Goal: Task Accomplishment & Management: Use online tool/utility

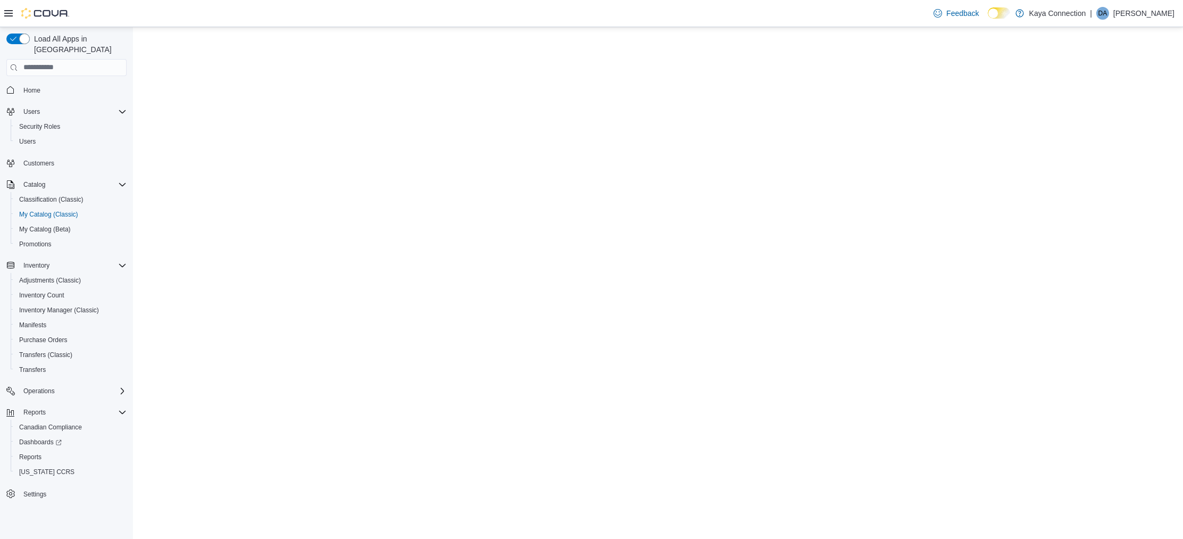
select select "**********"
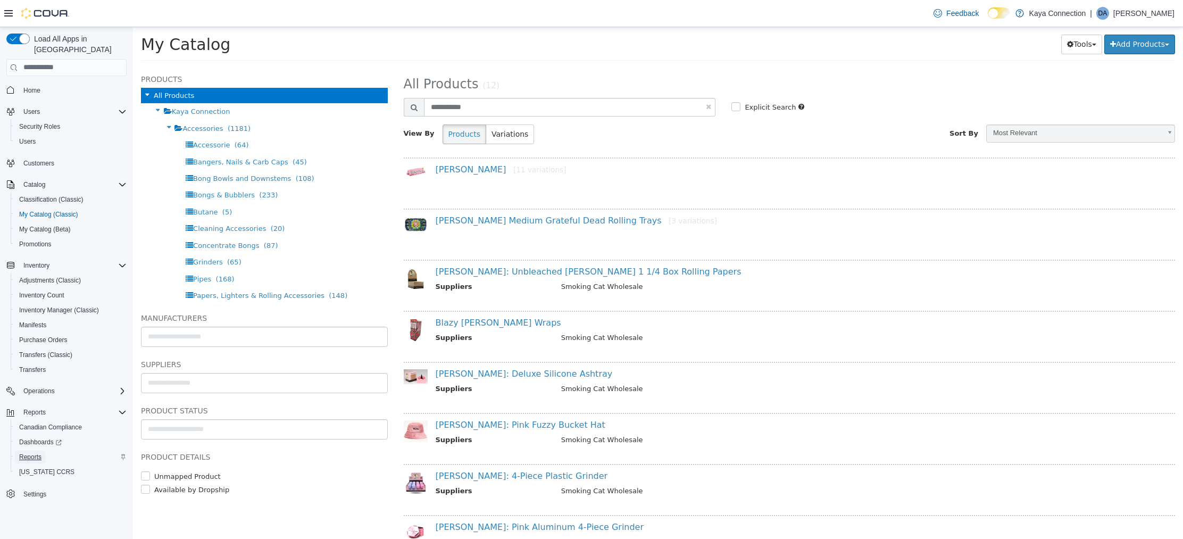
click at [32, 453] on span "Reports" at bounding box center [30, 457] width 22 height 9
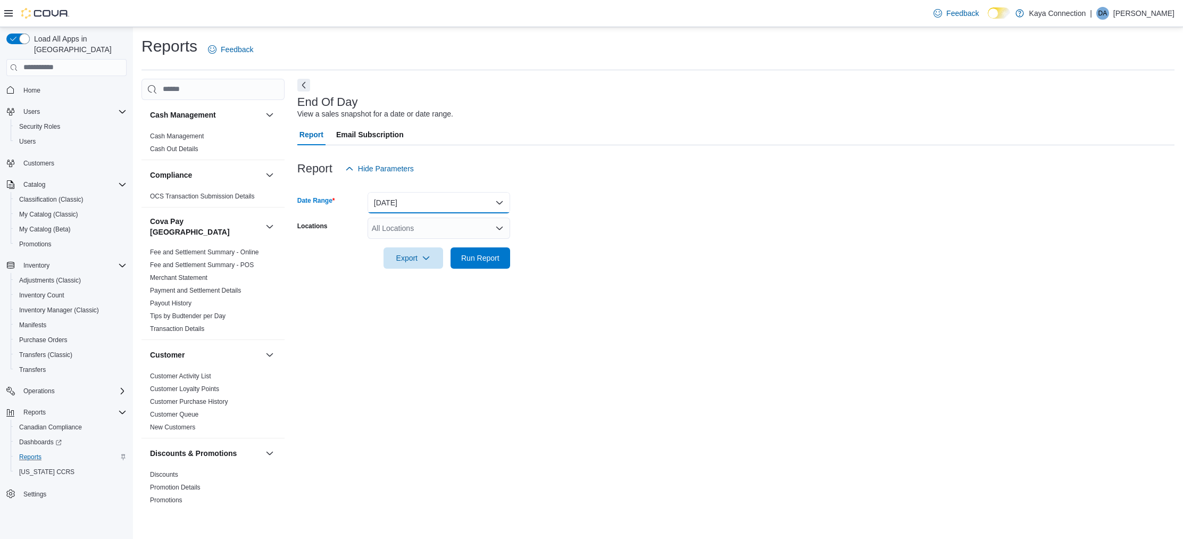
click at [501, 200] on button "Today" at bounding box center [439, 202] width 143 height 21
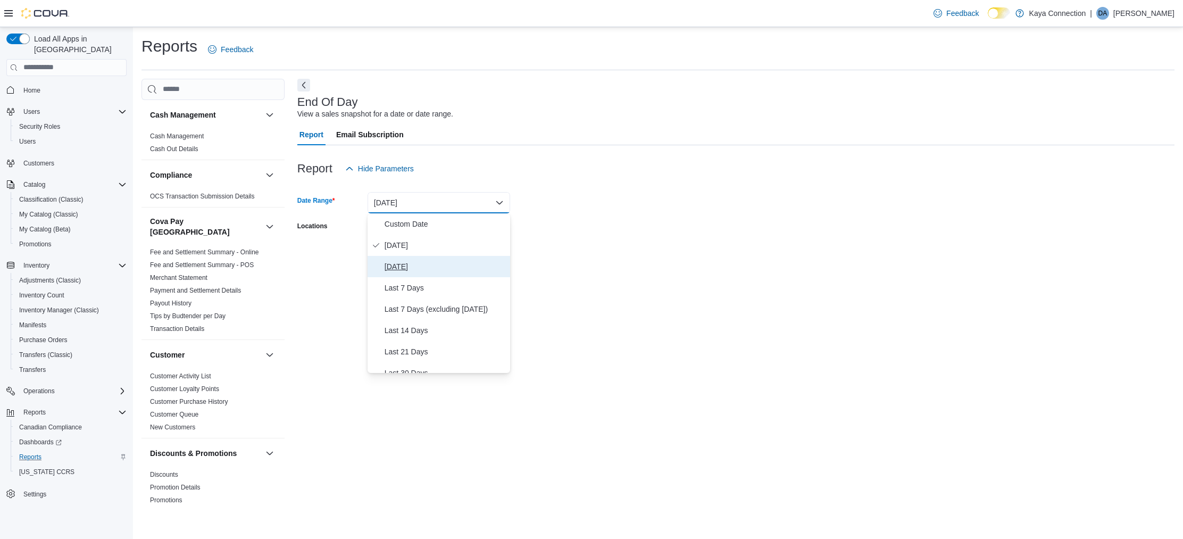
click at [401, 264] on span "[DATE]" at bounding box center [445, 266] width 121 height 13
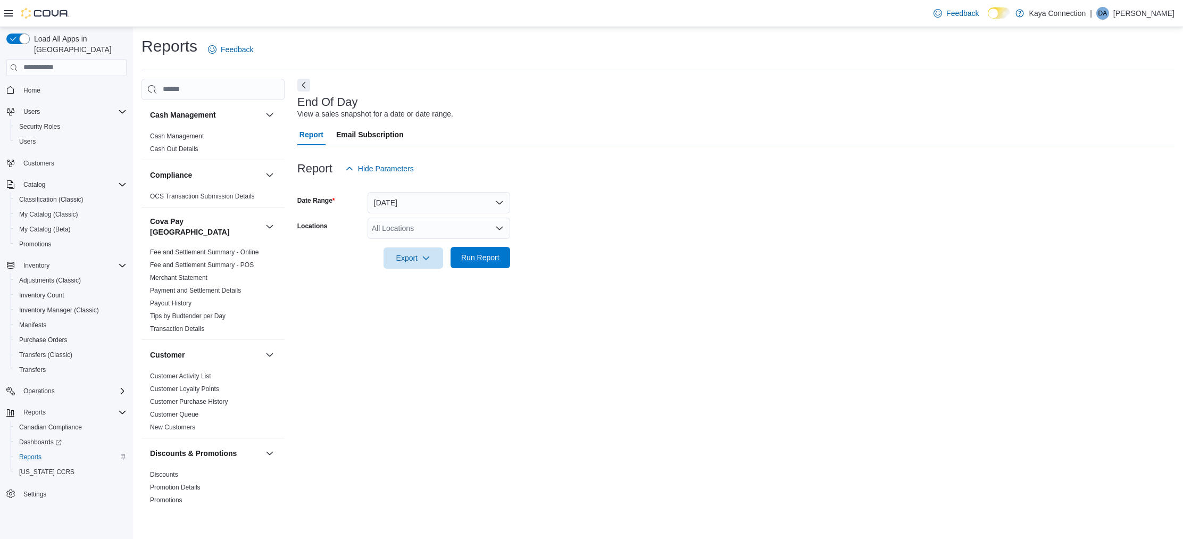
click at [484, 258] on span "Run Report" at bounding box center [480, 257] width 38 height 11
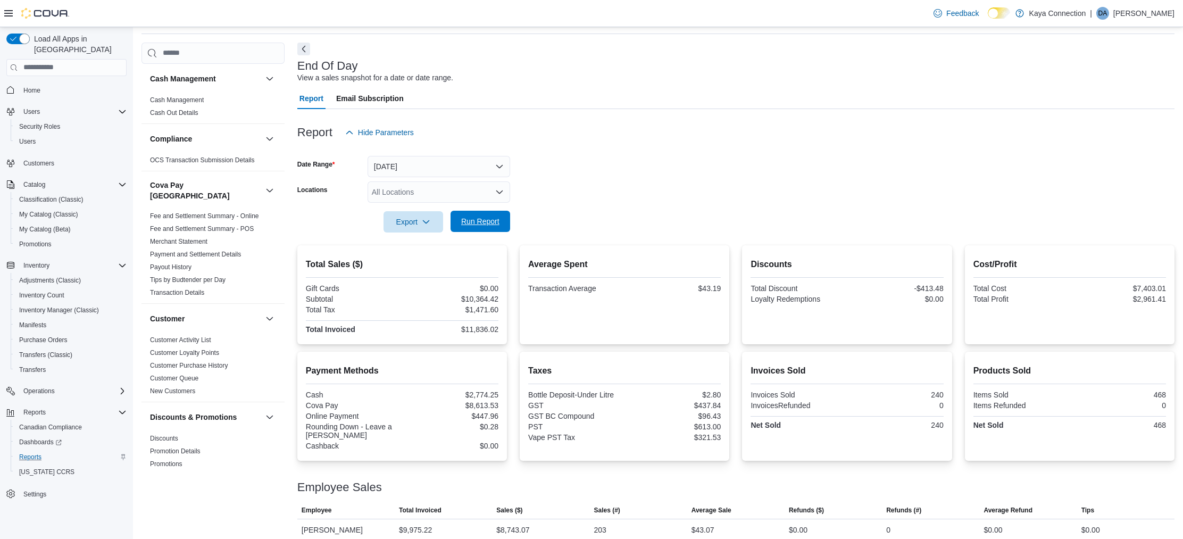
scroll to position [68, 0]
